Goal: Task Accomplishment & Management: Complete application form

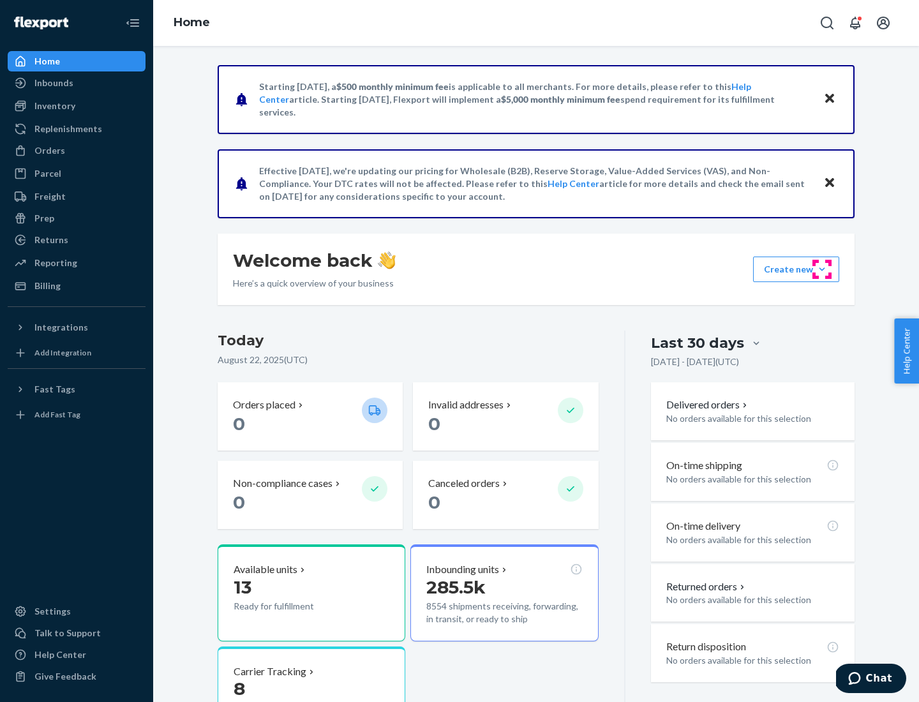
click at [822, 269] on button "Create new Create new inbound Create new order Create new product" at bounding box center [796, 270] width 86 height 26
click at [77, 83] on div "Inbounds" at bounding box center [76, 83] width 135 height 18
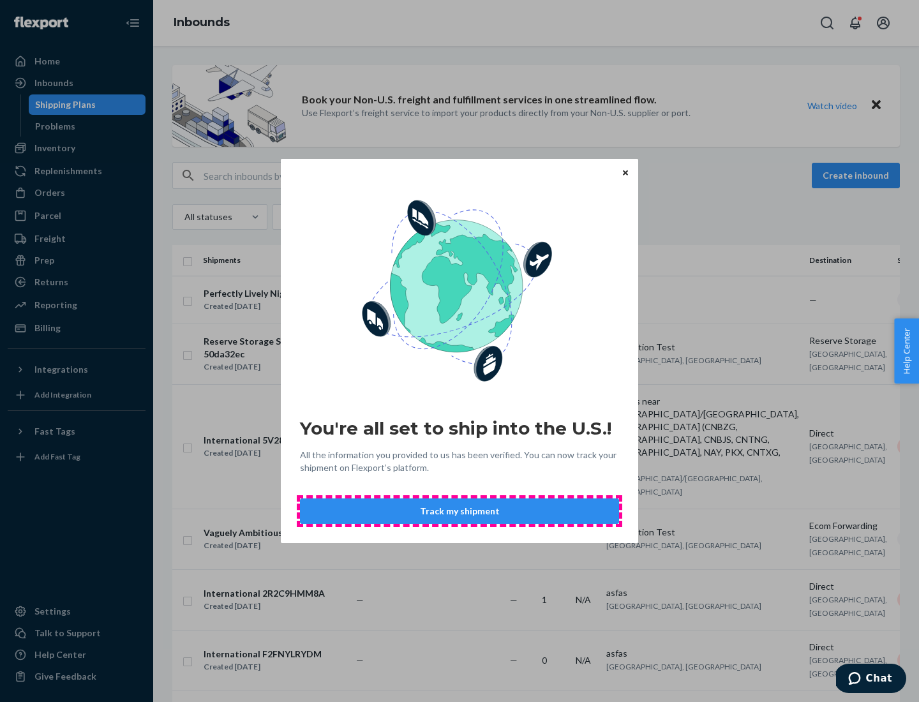
click at [459, 511] on button "Track my shipment" at bounding box center [459, 511] width 319 height 26
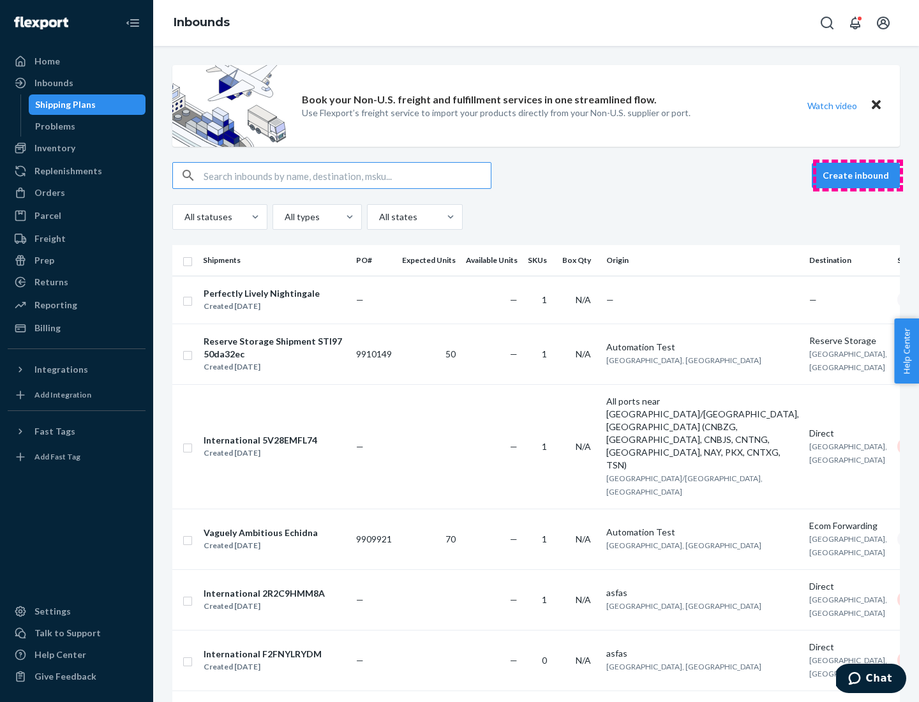
click at [858, 175] on button "Create inbound" at bounding box center [856, 176] width 88 height 26
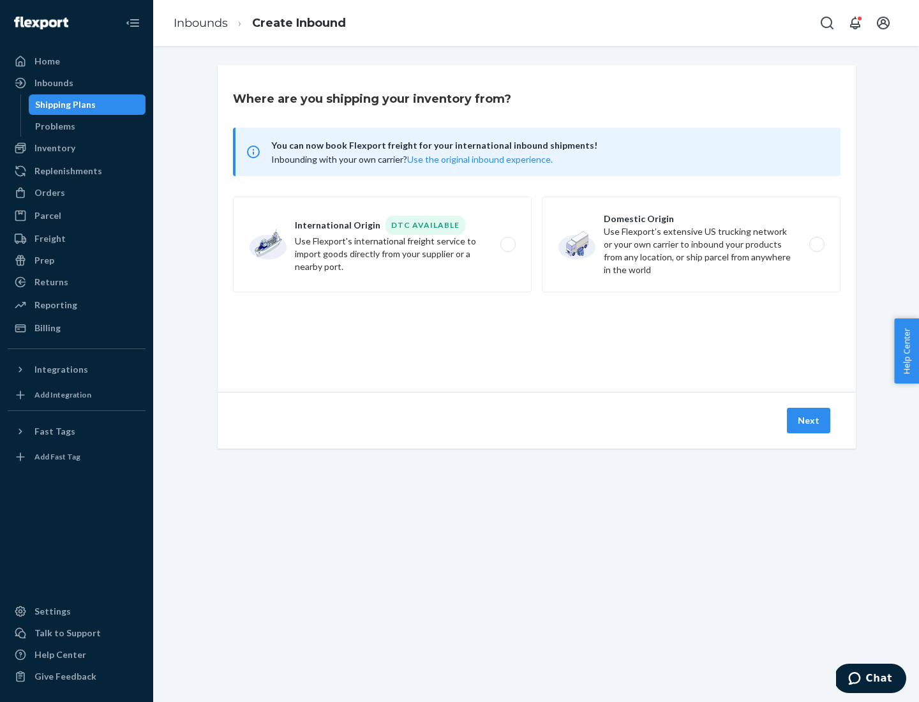
click at [382, 244] on label "International Origin DTC Available Use Flexport's international freight service…" at bounding box center [382, 245] width 299 height 96
click at [507, 244] on input "International Origin DTC Available Use Flexport's international freight service…" at bounding box center [511, 245] width 8 height 8
radio input "true"
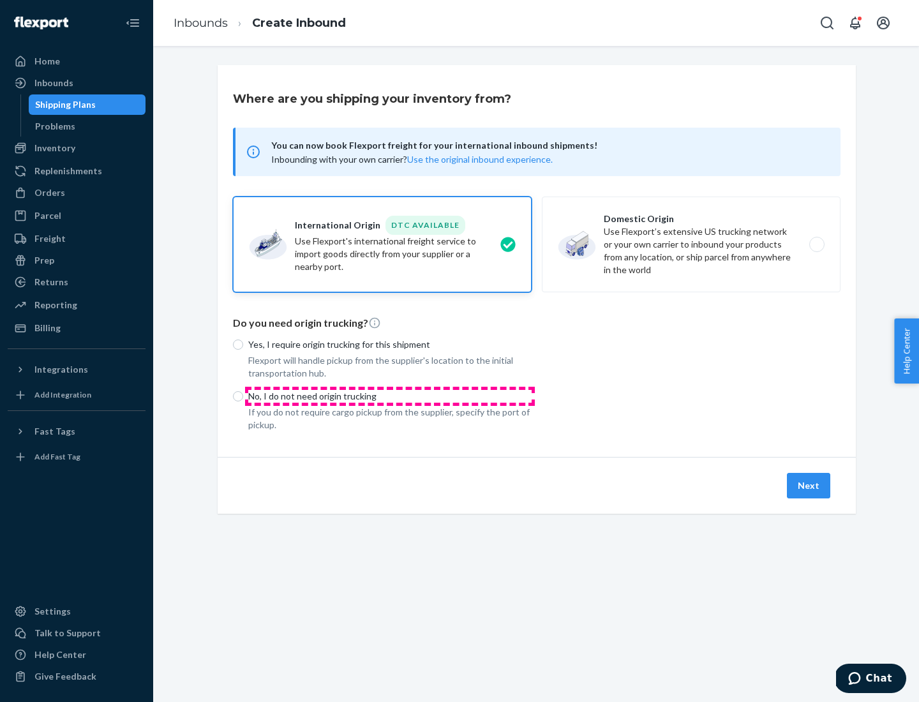
click at [390, 396] on p "No, I do not need origin trucking" at bounding box center [389, 396] width 283 height 13
click at [243, 396] on input "No, I do not need origin trucking" at bounding box center [238, 396] width 10 height 10
radio input "true"
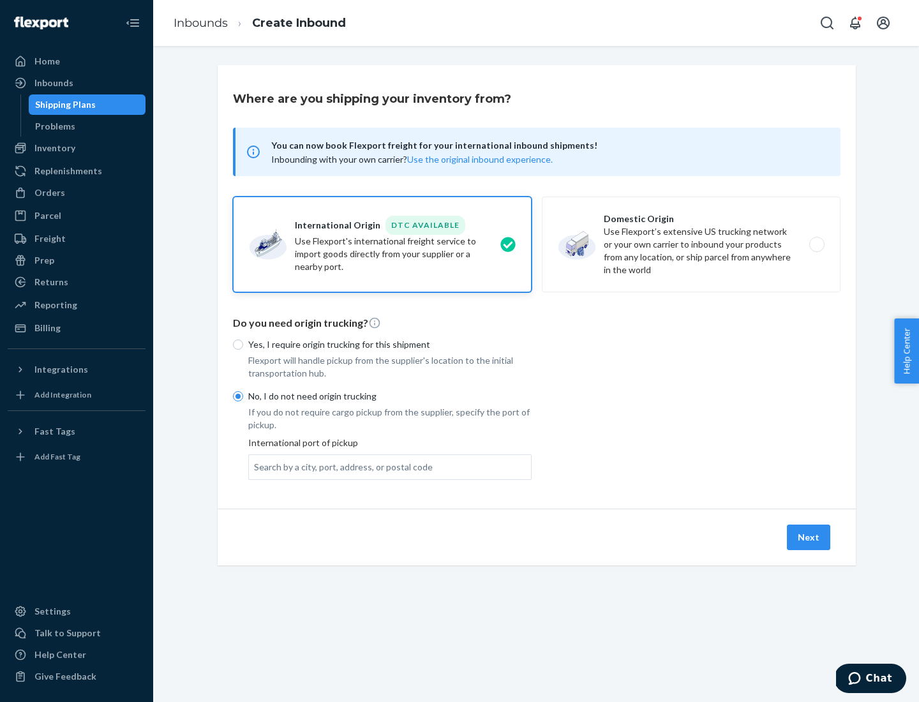
click at [340, 467] on div "Search by a city, port, address, or postal code" at bounding box center [343, 467] width 179 height 13
click at [255, 467] on input "Search by a city, port, address, or postal code" at bounding box center [254, 467] width 1 height 13
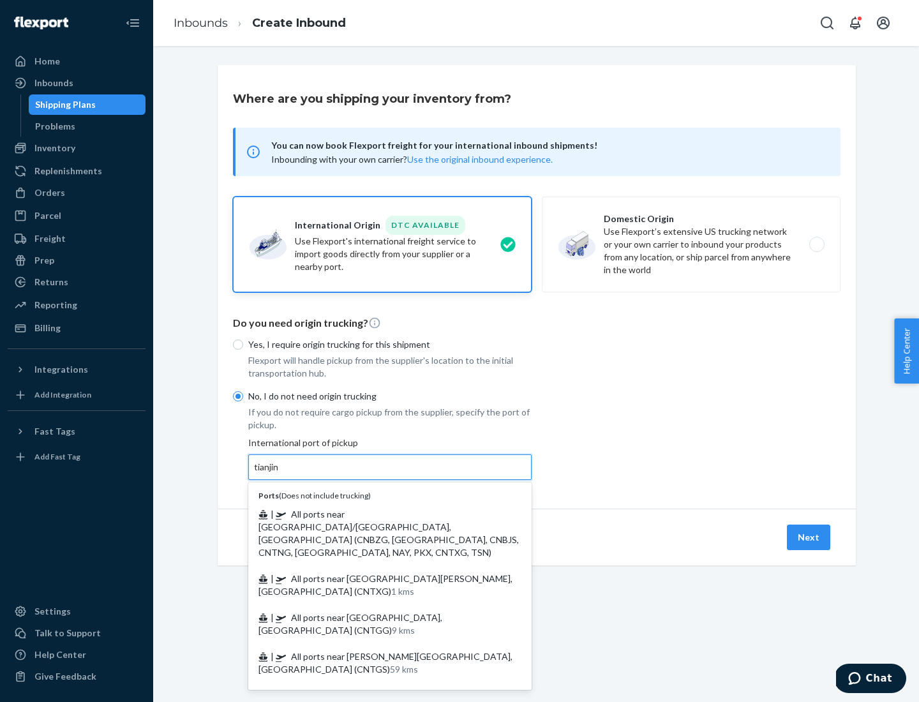
click at [377, 514] on span "| All ports near [GEOGRAPHIC_DATA]/[GEOGRAPHIC_DATA], [GEOGRAPHIC_DATA] (CNBZG,…" at bounding box center [388, 533] width 260 height 49
click at [280, 474] on input "tianjin" at bounding box center [267, 467] width 26 height 13
type input "All ports near [GEOGRAPHIC_DATA]/[GEOGRAPHIC_DATA], [GEOGRAPHIC_DATA] (CNBZG, […"
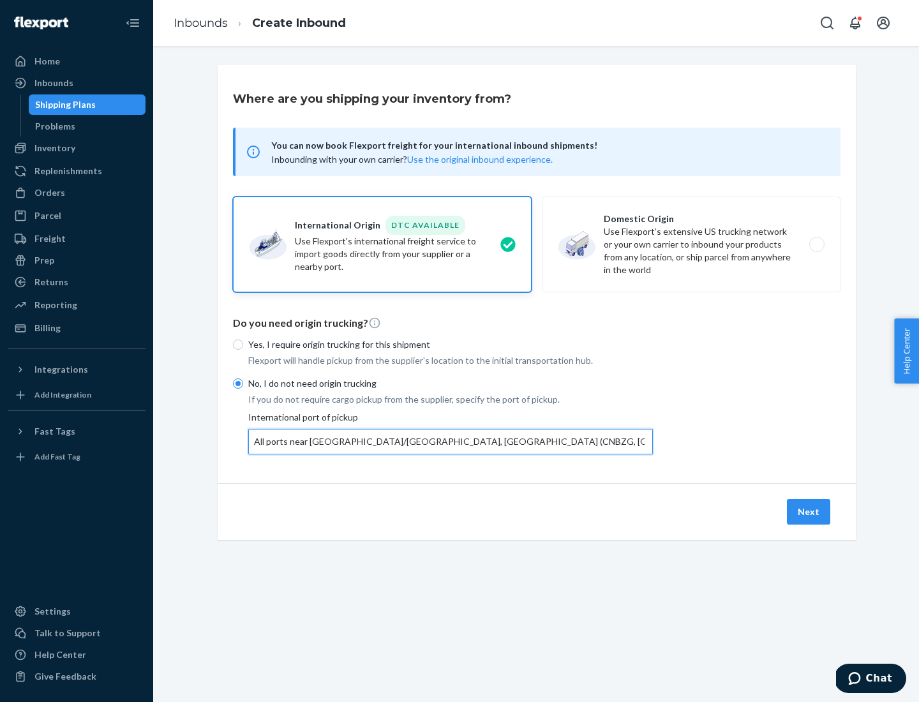
click at [809, 511] on button "Next" at bounding box center [808, 512] width 43 height 26
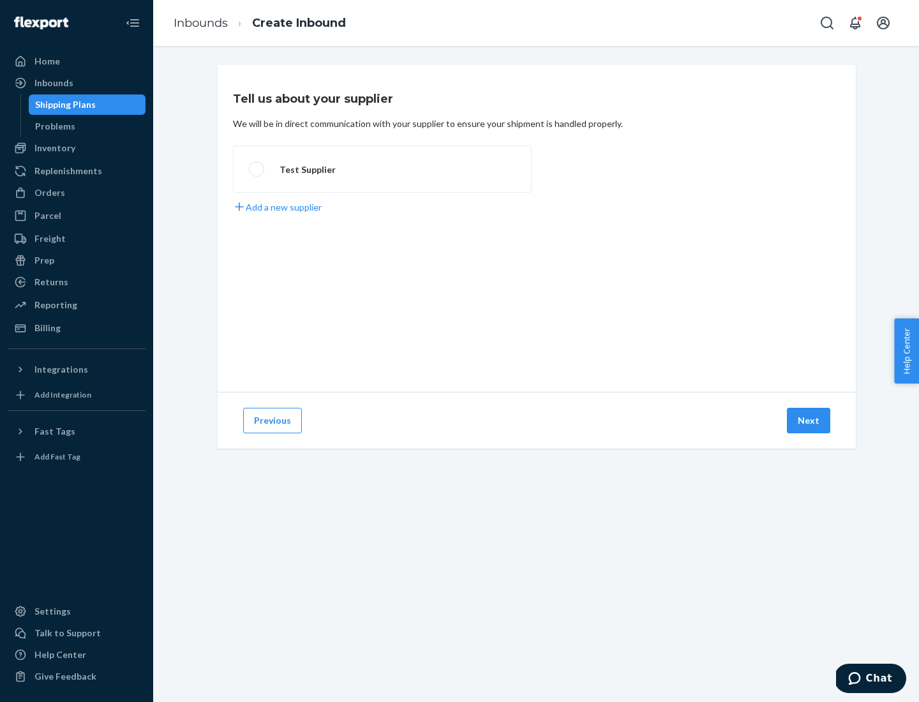
click at [382, 169] on label "Test Supplier" at bounding box center [382, 169] width 299 height 47
click at [257, 169] on input "Test Supplier" at bounding box center [253, 169] width 8 height 8
radio input "true"
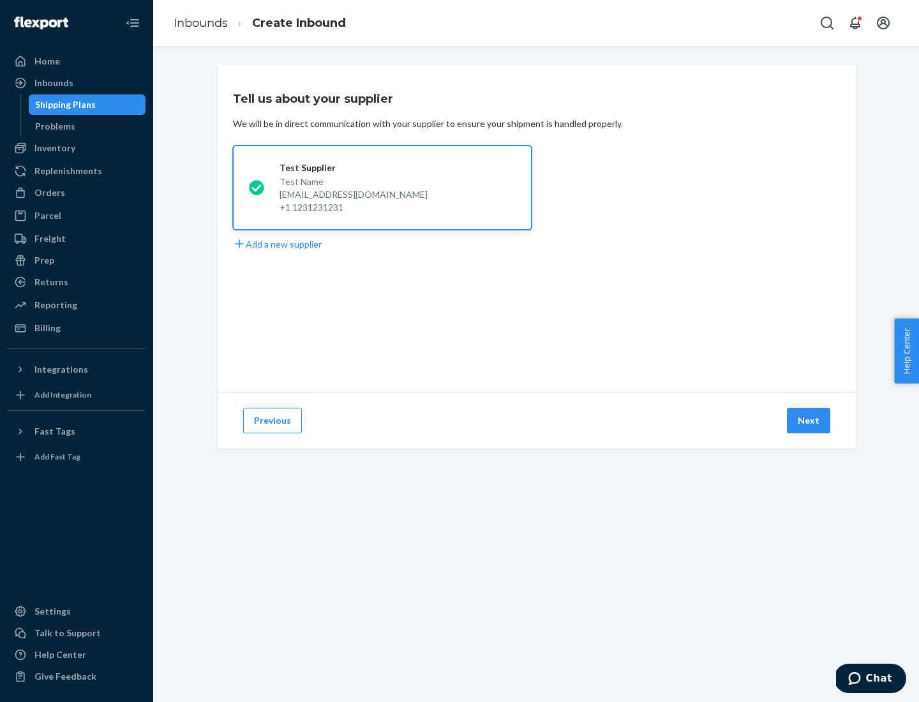
click at [809, 421] on button "Next" at bounding box center [808, 421] width 43 height 26
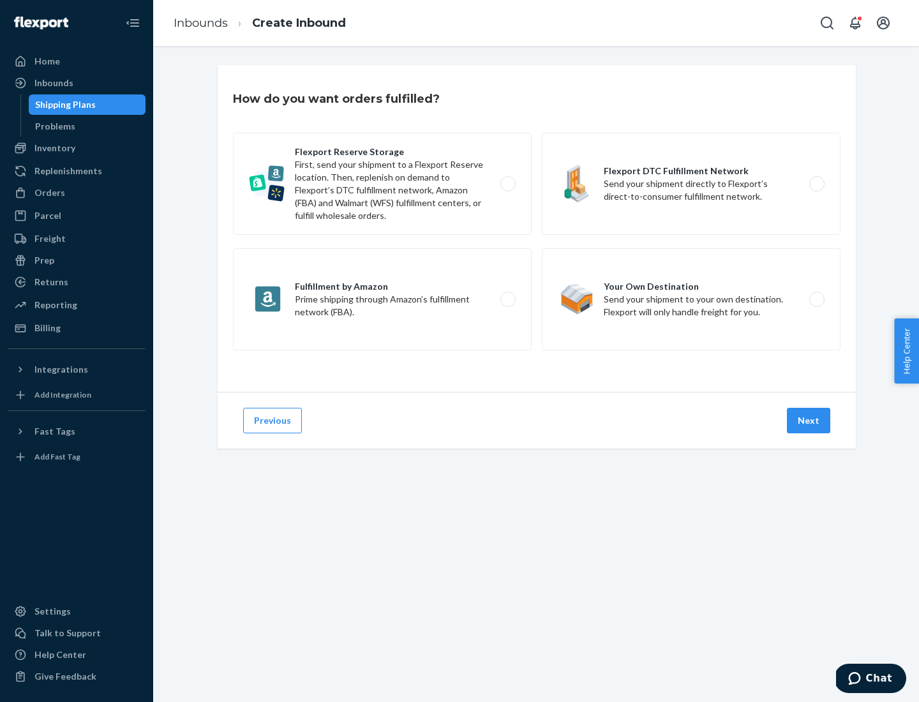
click at [382, 184] on label "Flexport Reserve Storage First, send your shipment to a Flexport Reserve locati…" at bounding box center [382, 184] width 299 height 102
click at [507, 184] on input "Flexport Reserve Storage First, send your shipment to a Flexport Reserve locati…" at bounding box center [511, 184] width 8 height 8
radio input "true"
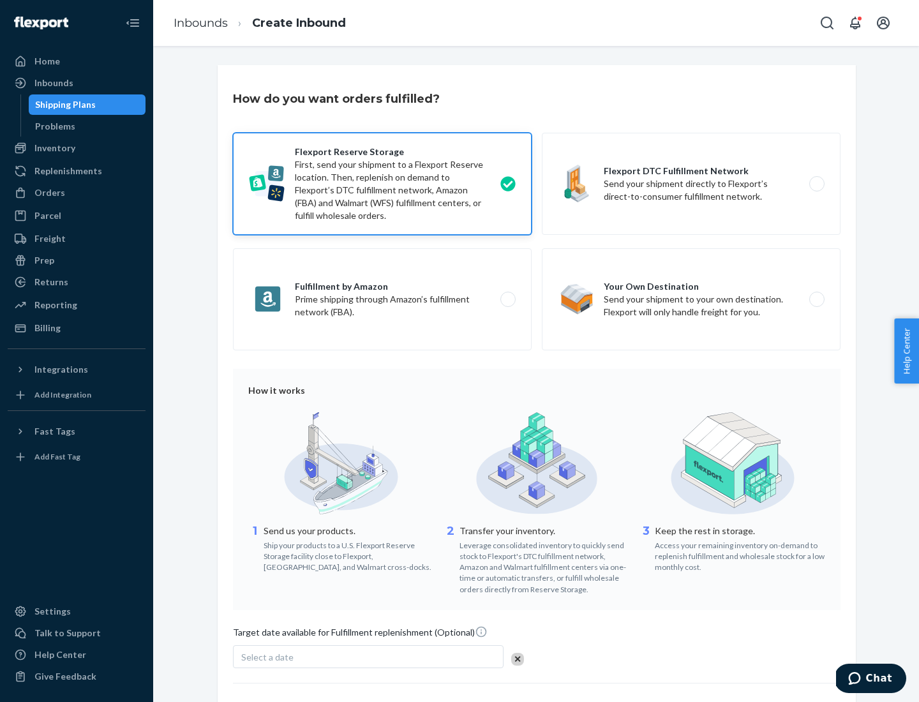
scroll to position [105, 0]
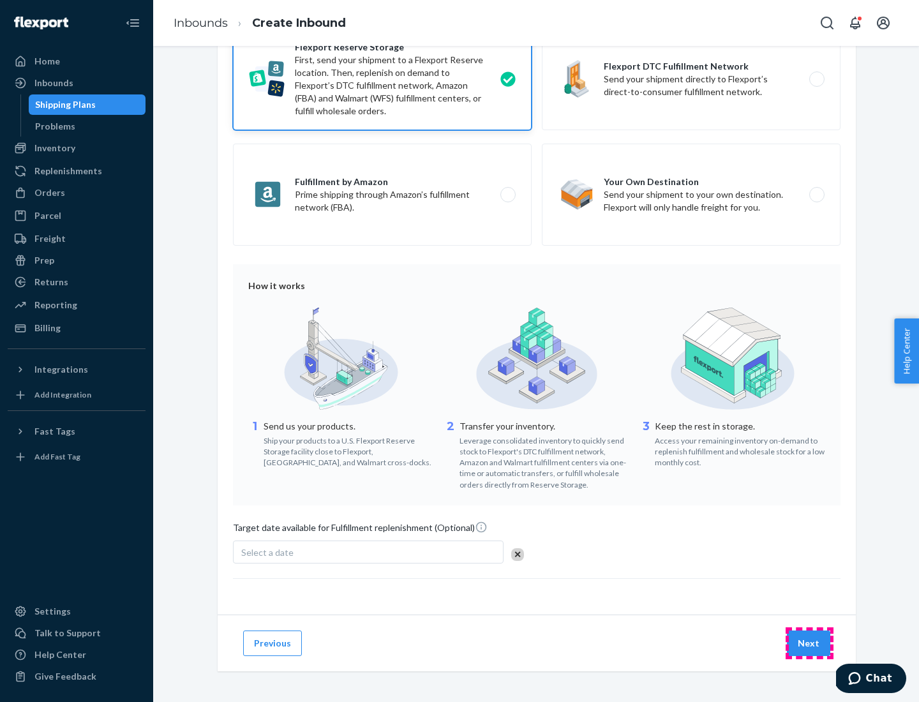
click at [809, 643] on button "Next" at bounding box center [808, 644] width 43 height 26
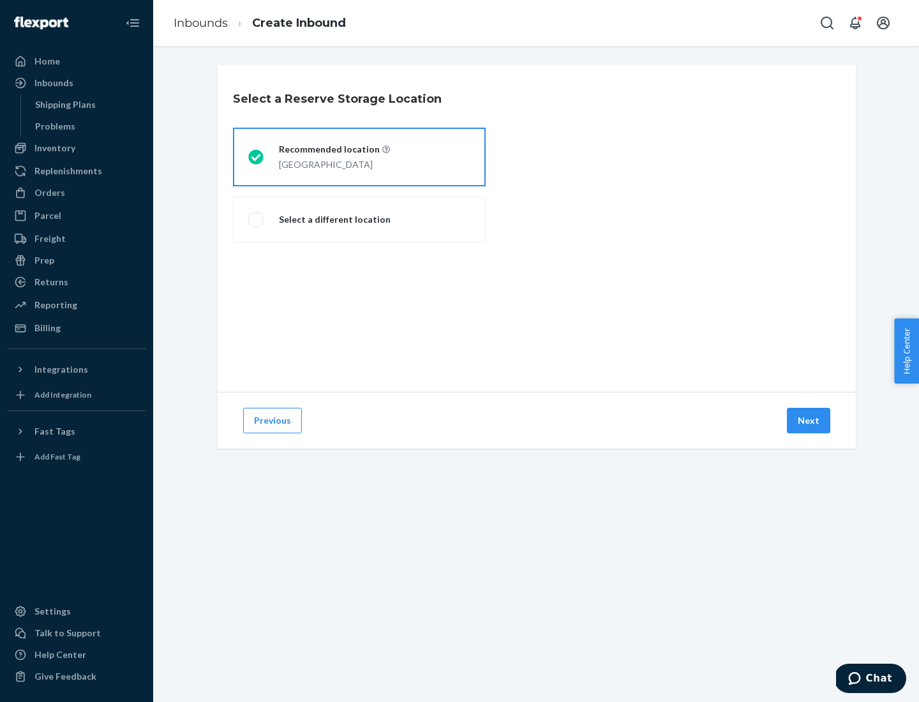
click at [359, 157] on div "[GEOGRAPHIC_DATA]" at bounding box center [334, 163] width 111 height 15
click at [257, 157] on input "Recommended location [GEOGRAPHIC_DATA]" at bounding box center [252, 157] width 8 height 8
click at [809, 421] on button "Next" at bounding box center [808, 421] width 43 height 26
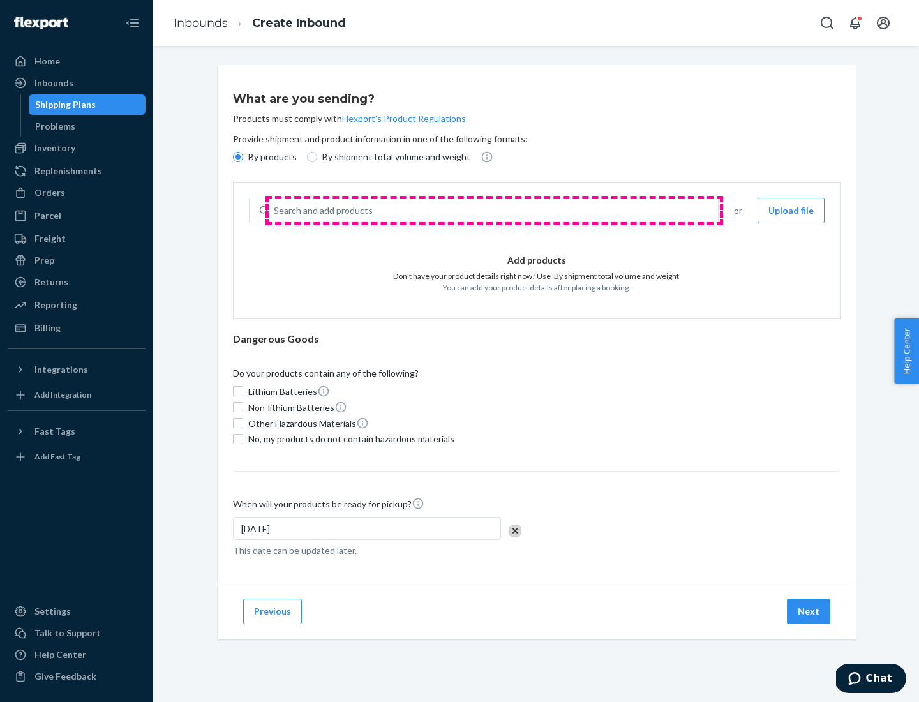
click at [494, 211] on div "Search and add products" at bounding box center [493, 210] width 449 height 23
click at [275, 211] on input "Search and add products" at bounding box center [274, 210] width 1 height 13
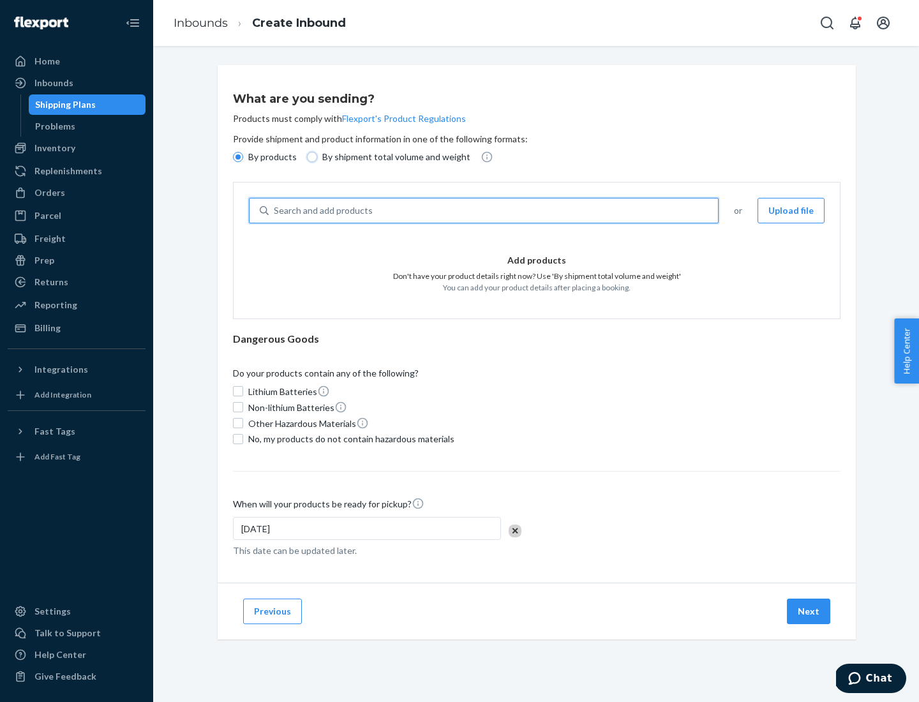
click at [310, 157] on input "By shipment total volume and weight" at bounding box center [312, 157] width 10 height 10
radio input "true"
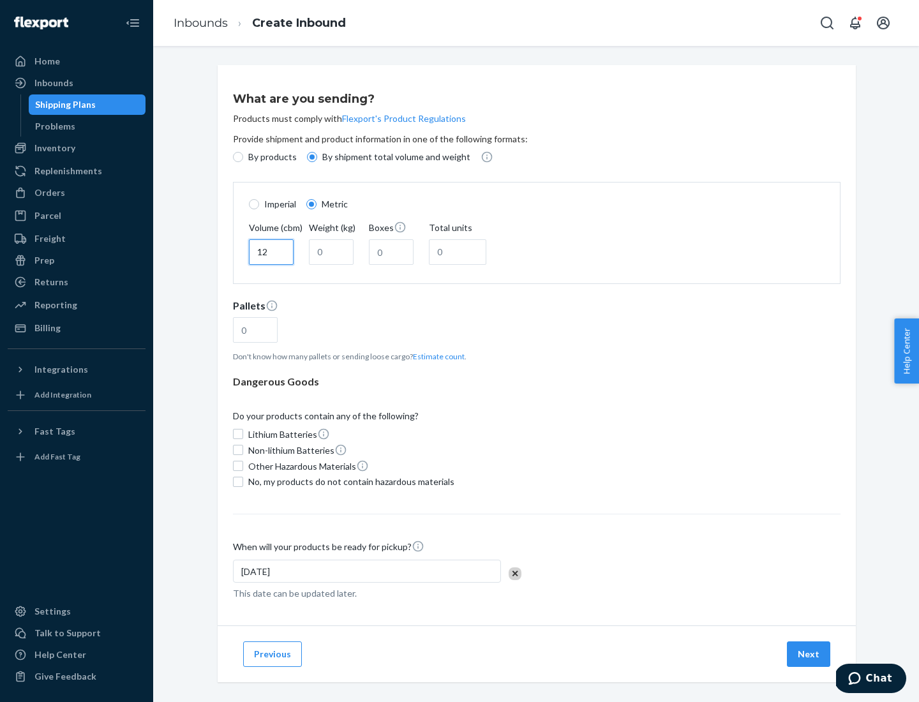
type input "12"
type input "22"
type input "222"
type input "121"
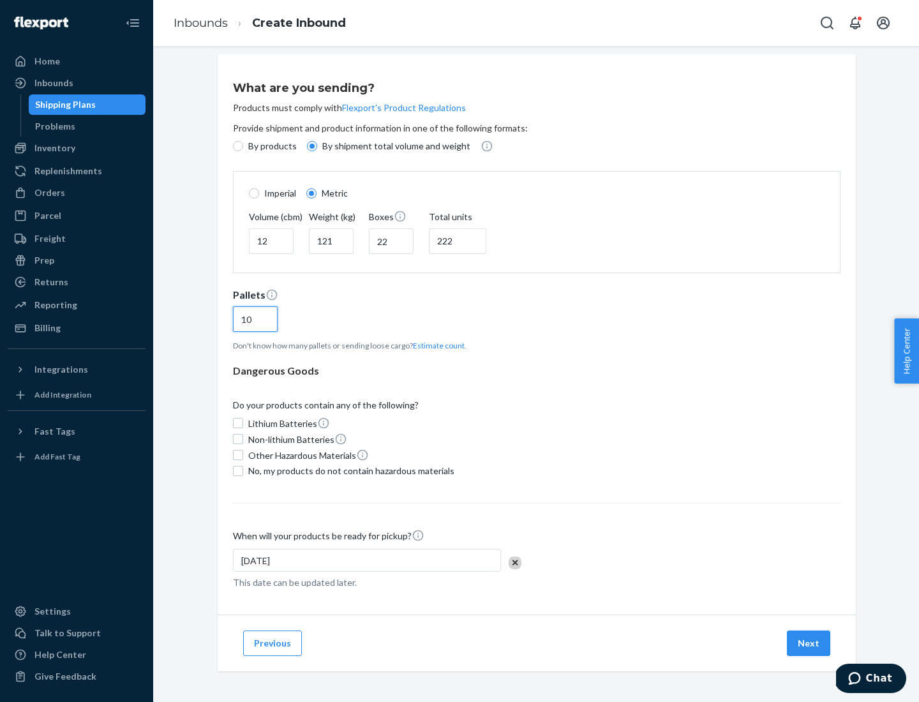
type input "10"
click at [349, 470] on span "No, my products do not contain hazardous materials" at bounding box center [351, 471] width 206 height 13
click at [243, 470] on input "No, my products do not contain hazardous materials" at bounding box center [238, 471] width 10 height 10
checkbox input "true"
click at [809, 643] on button "Next" at bounding box center [808, 644] width 43 height 26
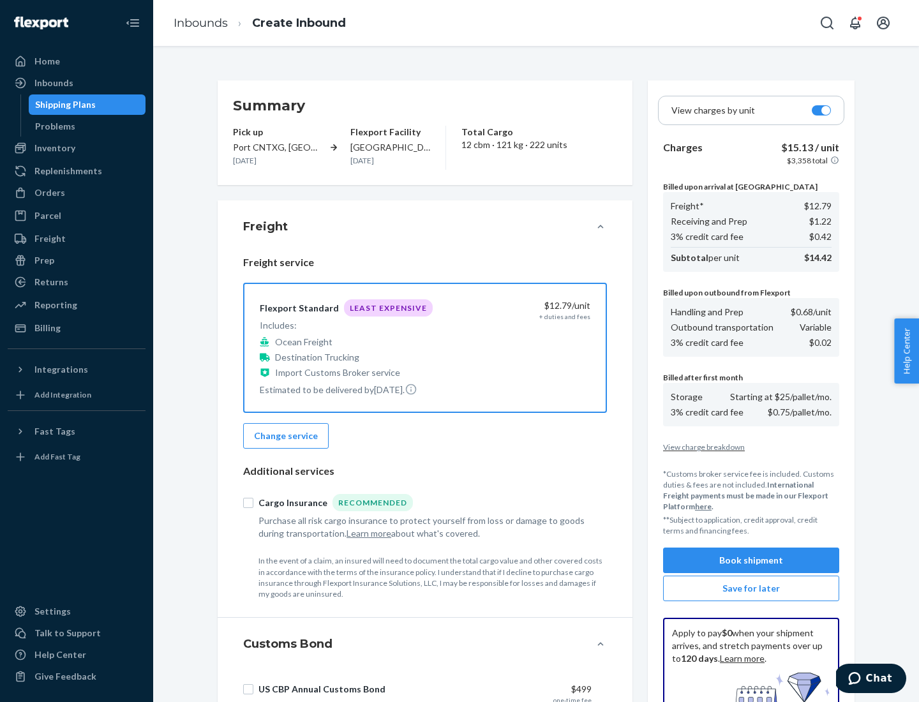
scroll to position [186, 0]
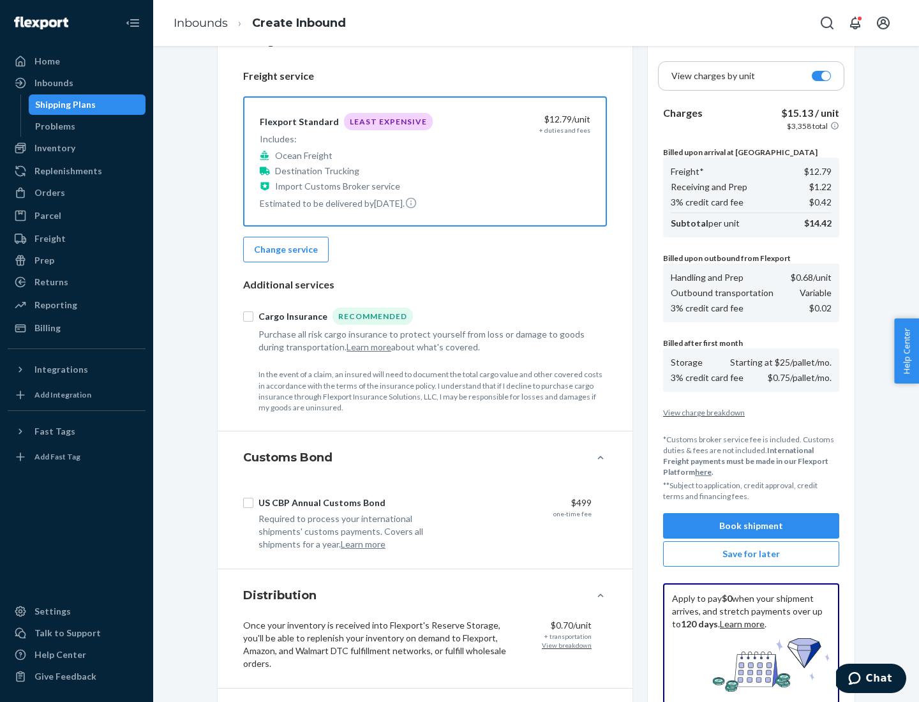
click at [751, 526] on button "Book shipment" at bounding box center [751, 526] width 176 height 26
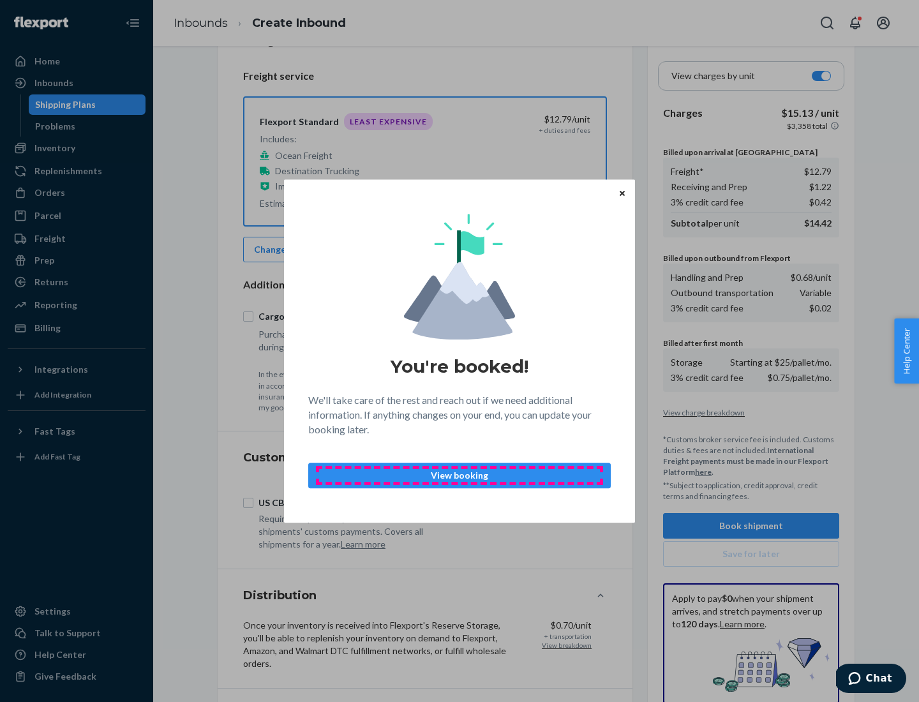
click at [459, 475] on p "View booking" at bounding box center [459, 475] width 281 height 13
